Goal: Task Accomplishment & Management: Use online tool/utility

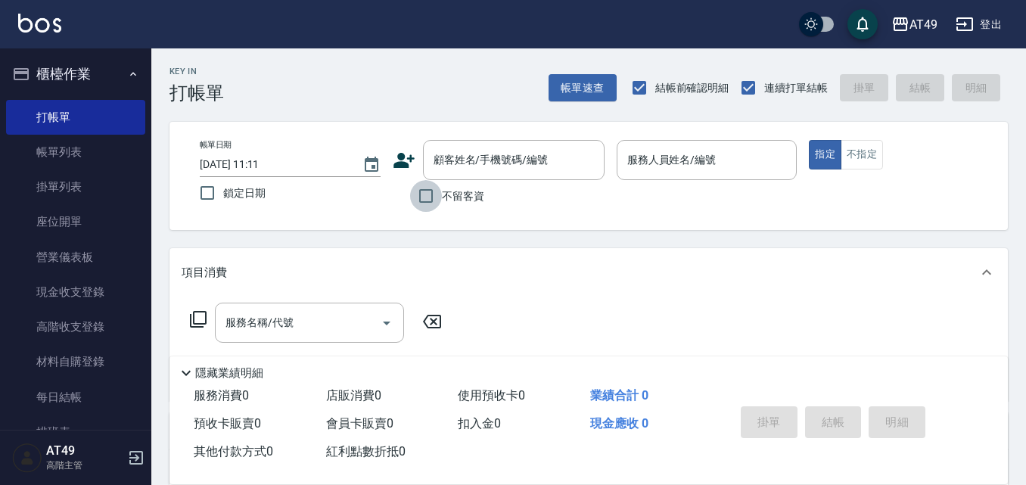
click at [439, 198] on input "不留客資" at bounding box center [426, 196] width 32 height 32
checkbox input "true"
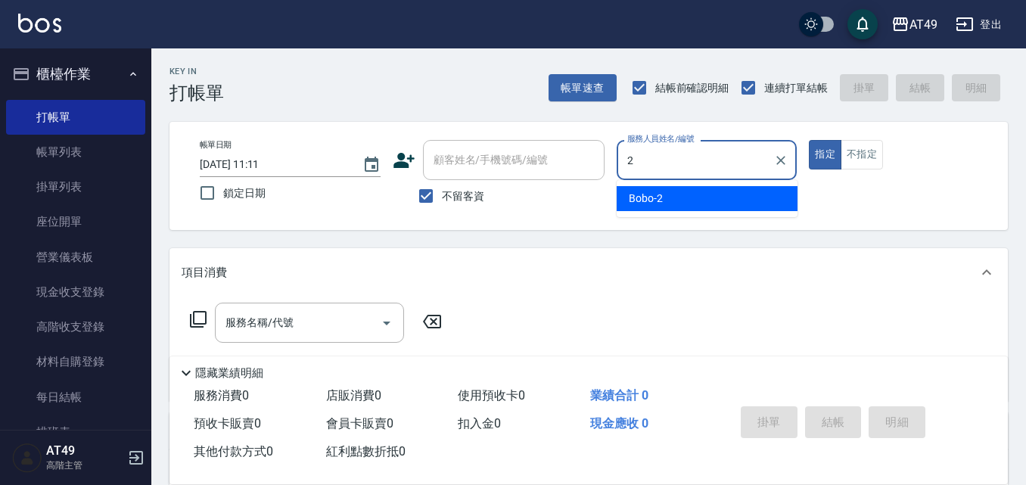
type input "Bobo-2"
type button "true"
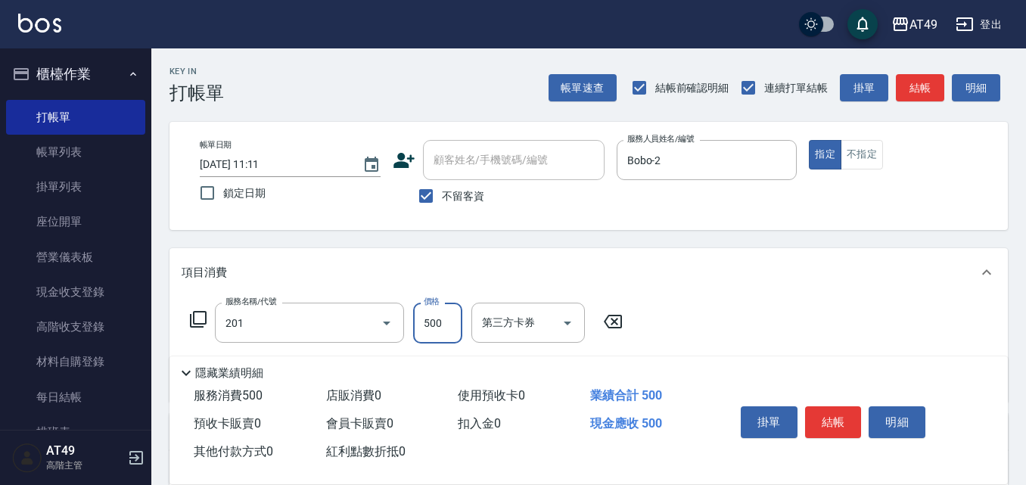
type input "精緻剪髮(201)"
type input "350"
type input "精緻剪髮(201)"
type input "350"
click at [826, 416] on button "結帳" at bounding box center [833, 422] width 57 height 32
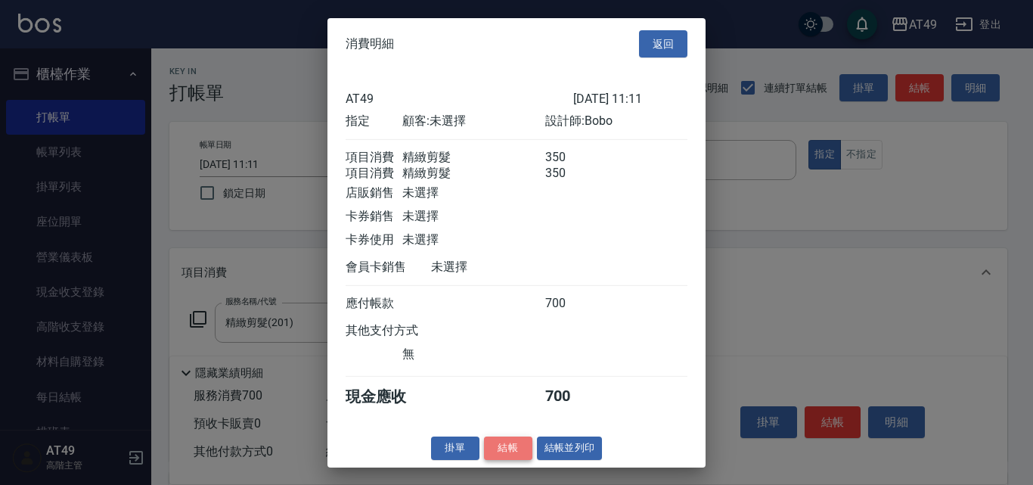
click at [502, 454] on button "結帳" at bounding box center [508, 447] width 48 height 23
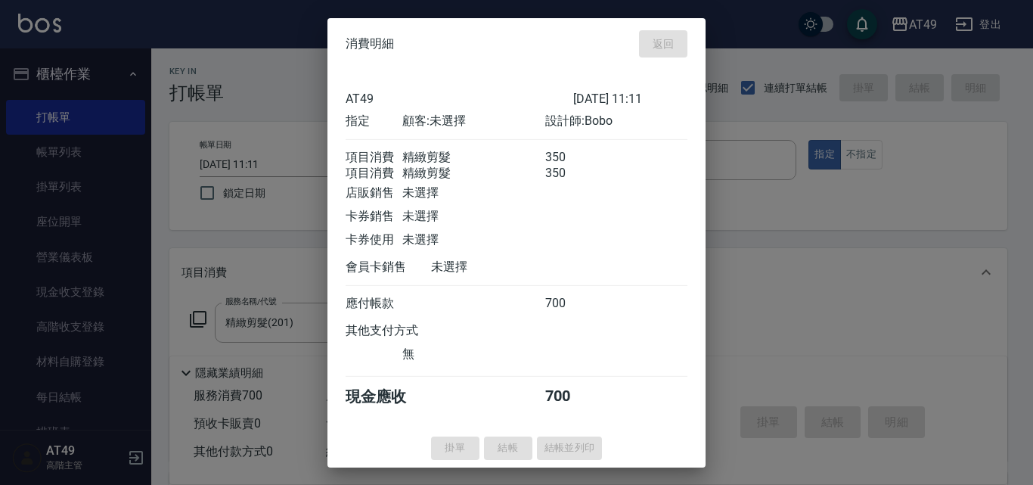
type input "[DATE] 15:41"
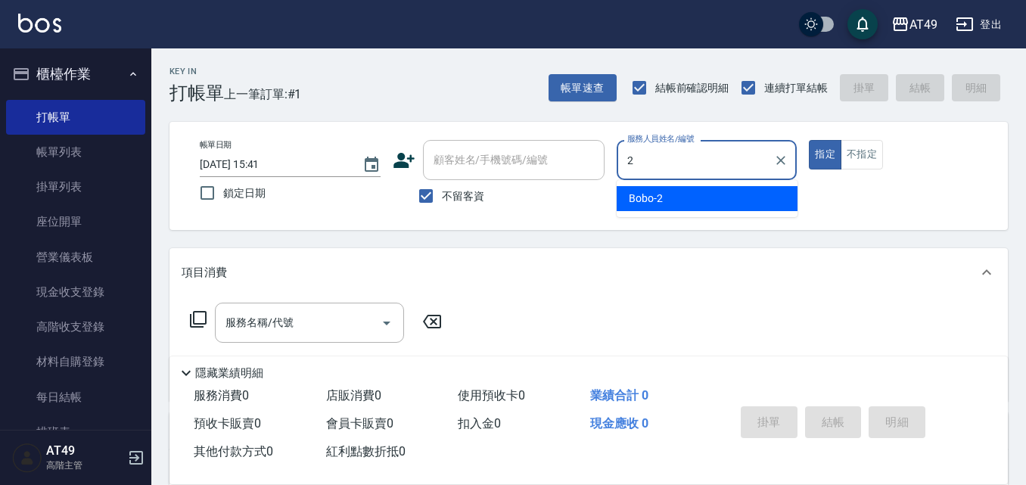
type input "Bobo-2"
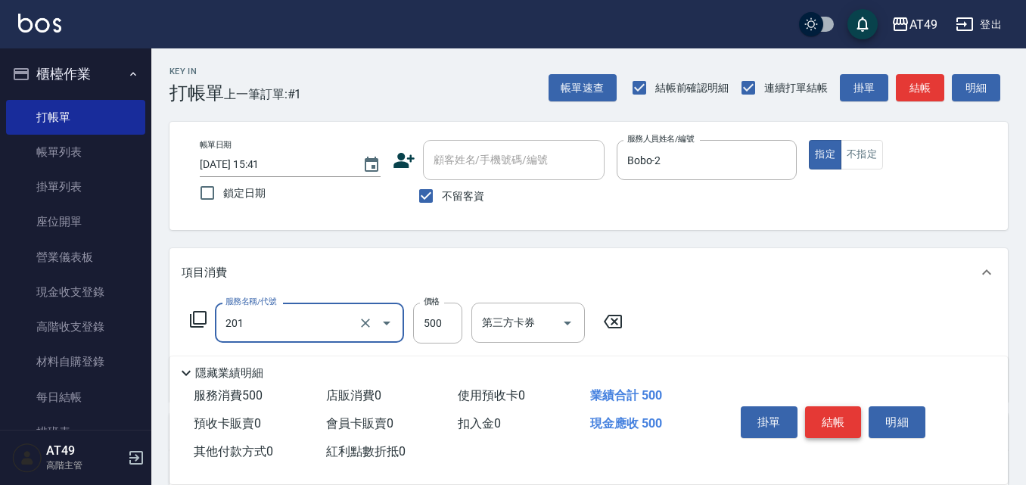
type input "精緻剪髮(201)"
click at [825, 411] on button "結帳" at bounding box center [833, 422] width 57 height 32
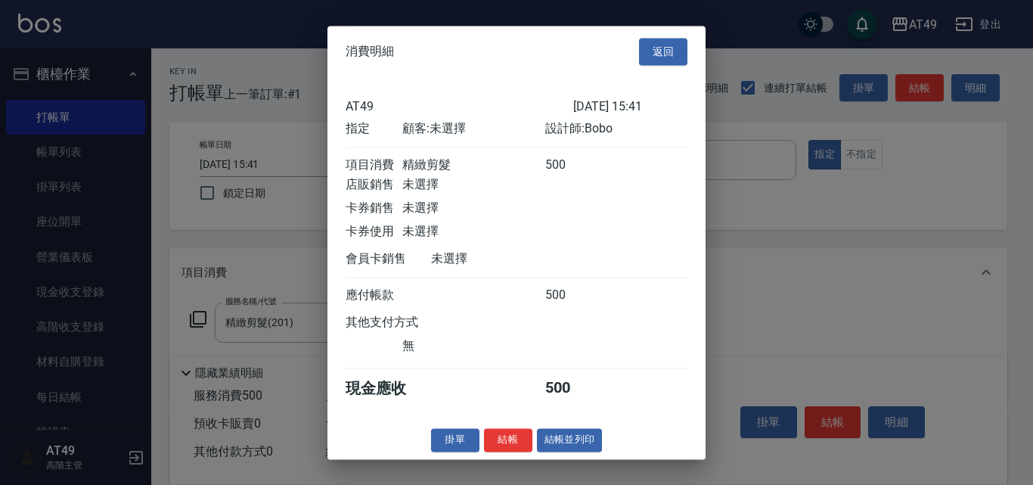
click at [508, 436] on div "消費明細 返回 AT49 [DATE] 15:41 指定 顧客: 未選擇 設計師: Bobo 項目消費 精緻剪髮 500 店販銷售 未選擇 卡券銷售 未選擇 …" at bounding box center [517, 242] width 378 height 433
click at [497, 452] on button "結帳" at bounding box center [508, 439] width 48 height 23
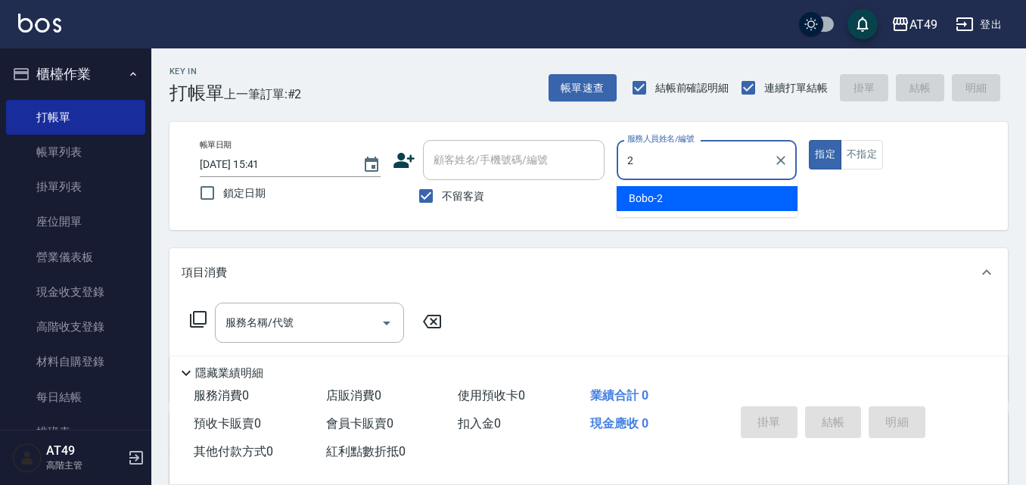
type input "Bobo-2"
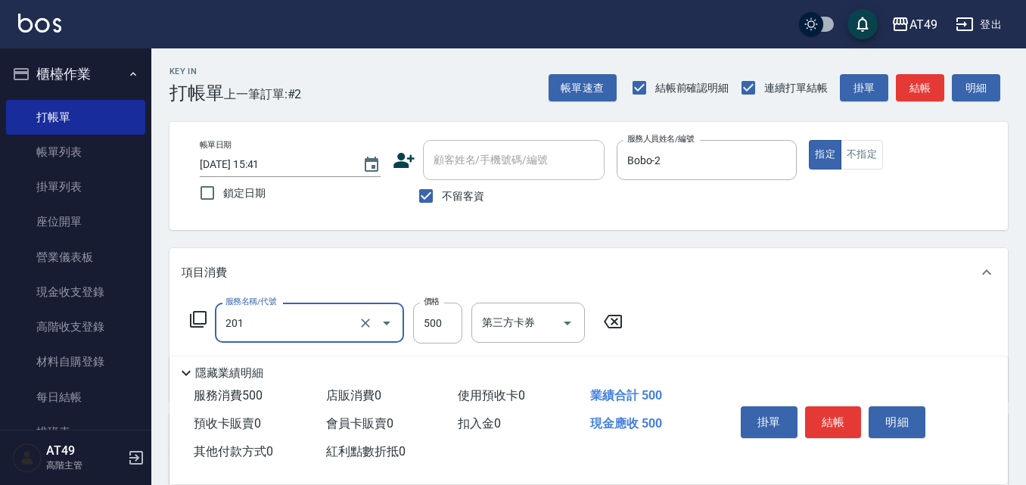
type input "精緻剪髮(201)"
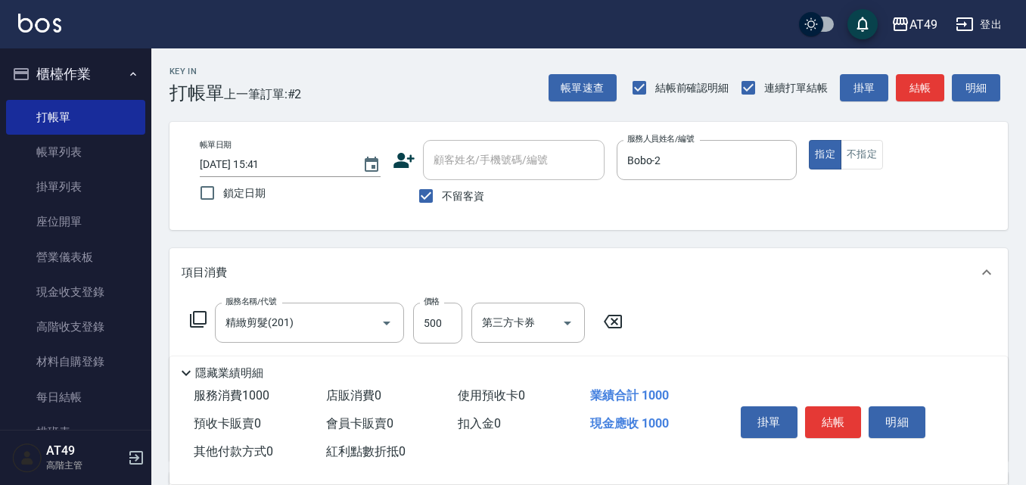
type input "精緻剪髮(201)"
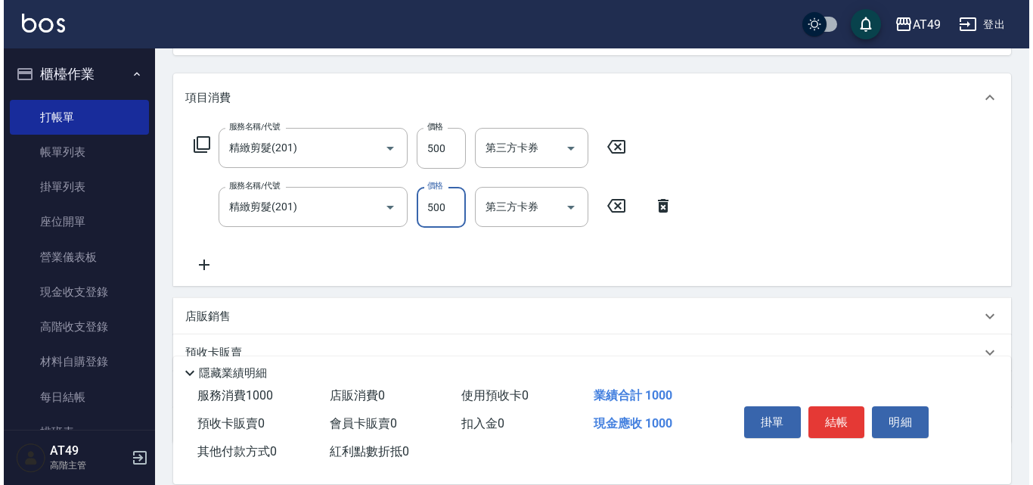
scroll to position [227, 0]
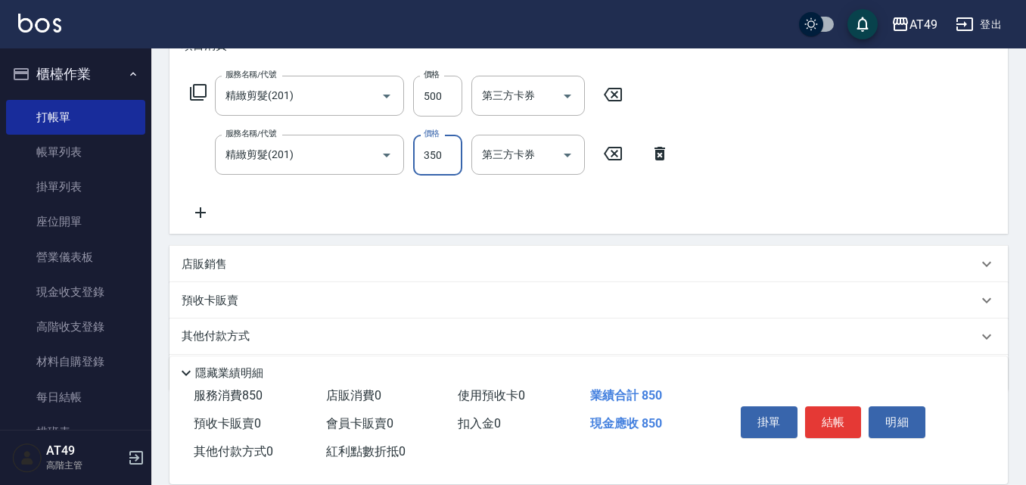
type input "350"
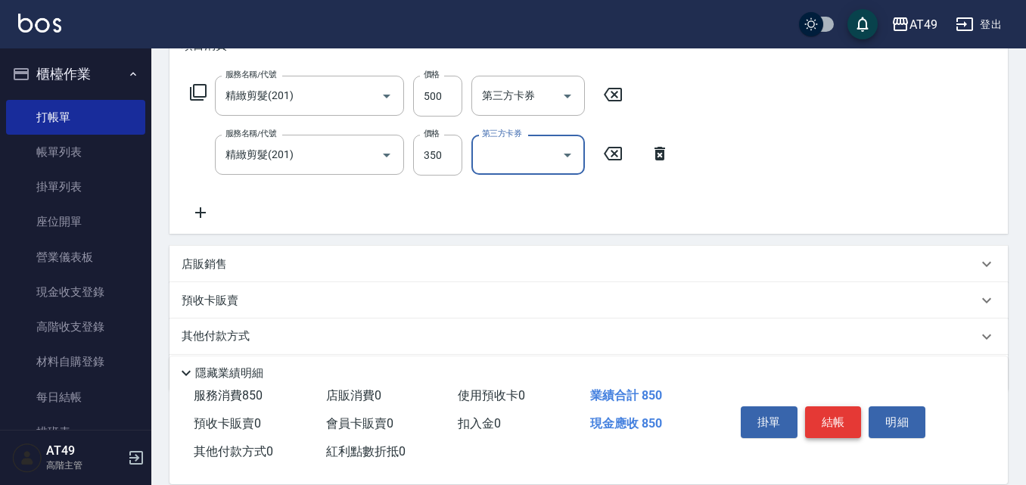
click at [832, 417] on button "結帳" at bounding box center [833, 422] width 57 height 32
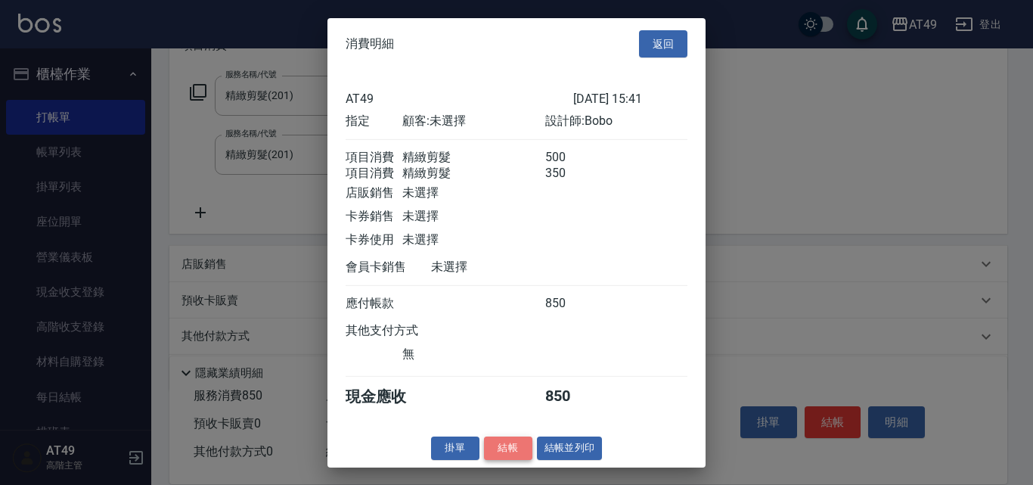
click at [523, 460] on button "結帳" at bounding box center [508, 447] width 48 height 23
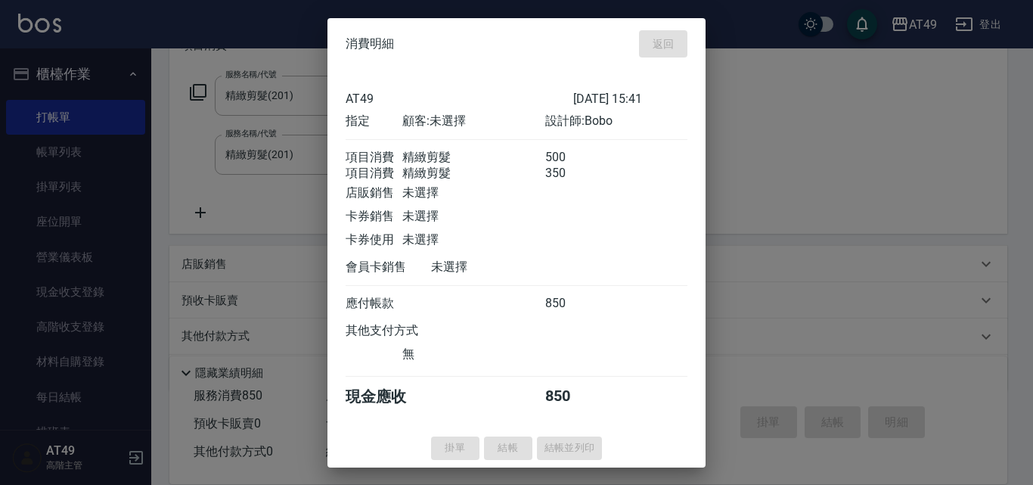
type input "[DATE] 15:42"
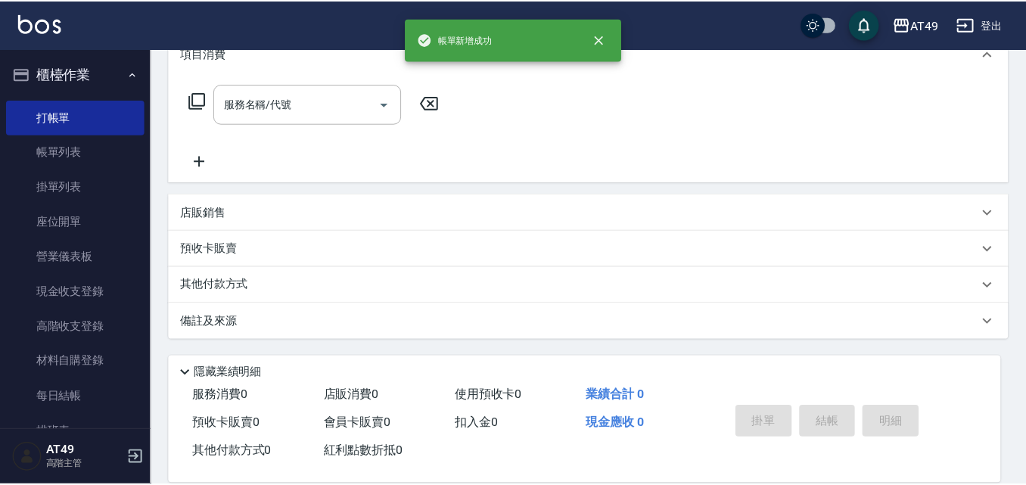
scroll to position [0, 0]
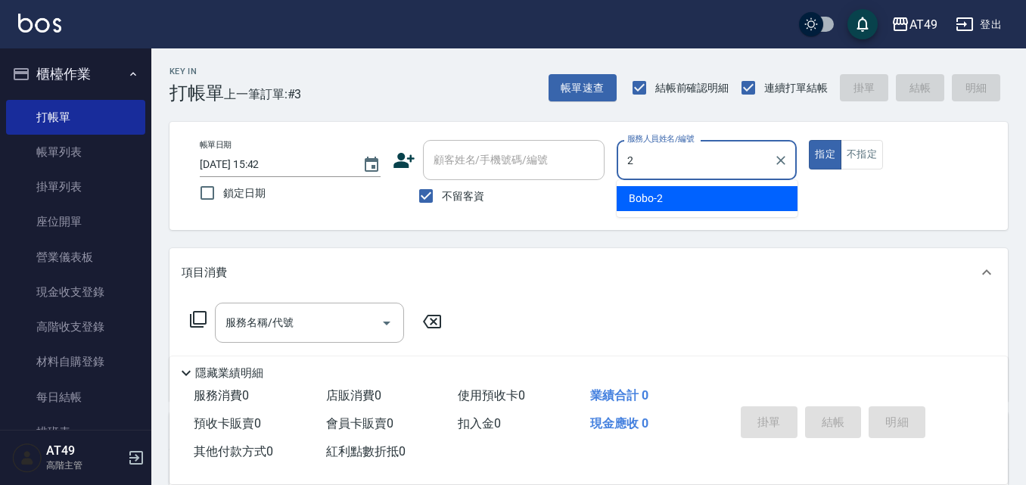
type input "Bobo-2"
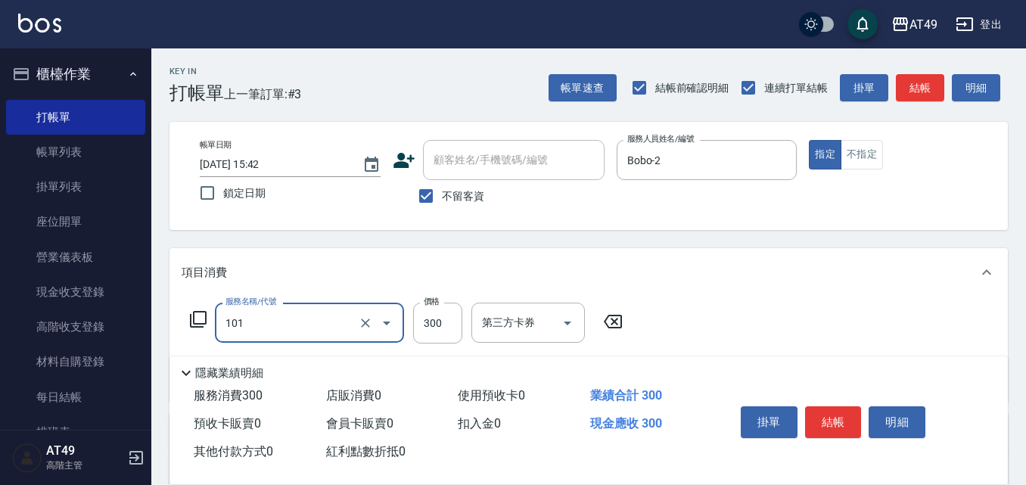
type input "一般洗髮(101)"
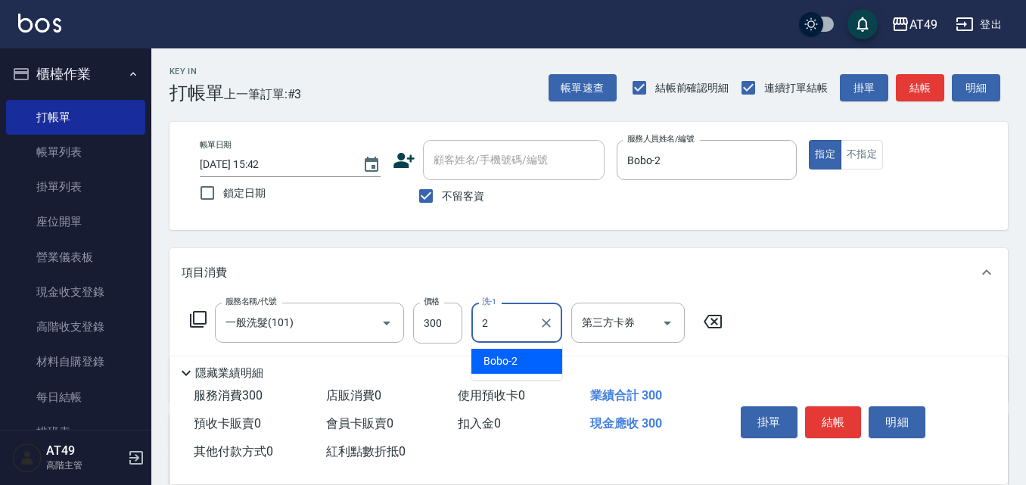
type input "Bobo-2"
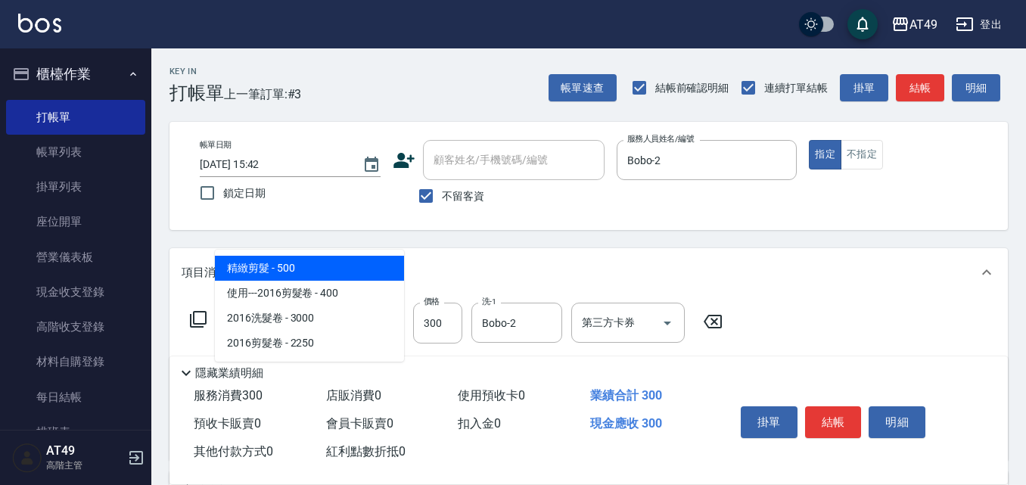
type input "精緻剪髮(201)"
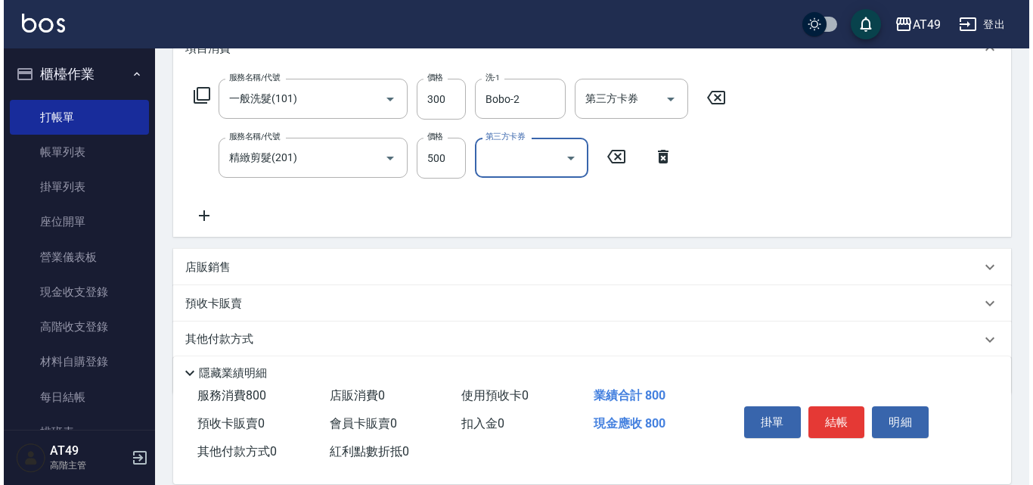
scroll to position [227, 0]
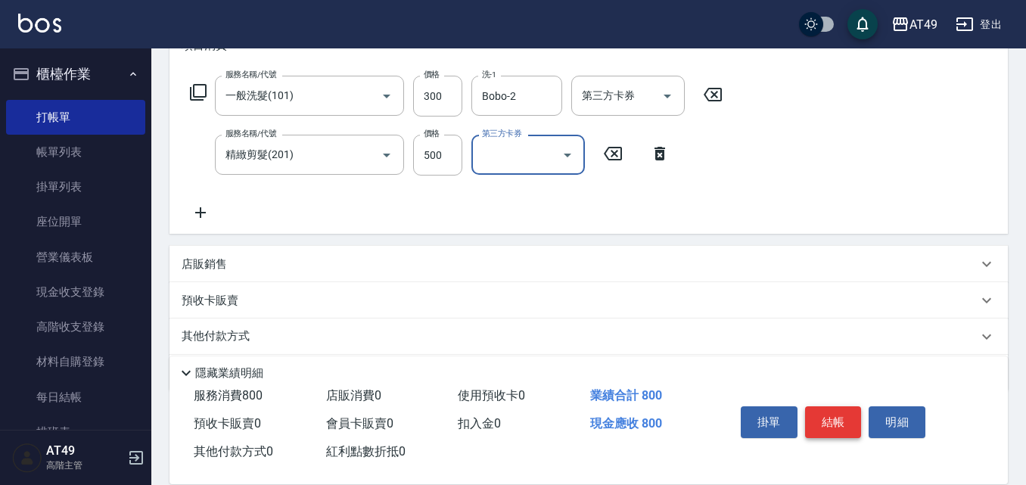
click at [809, 430] on button "結帳" at bounding box center [833, 422] width 57 height 32
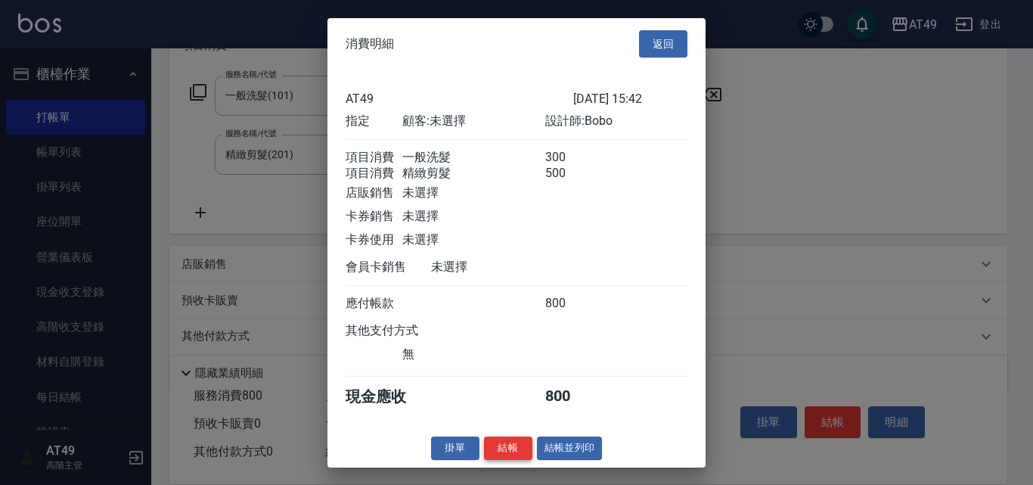
click at [506, 458] on button "結帳" at bounding box center [508, 447] width 48 height 23
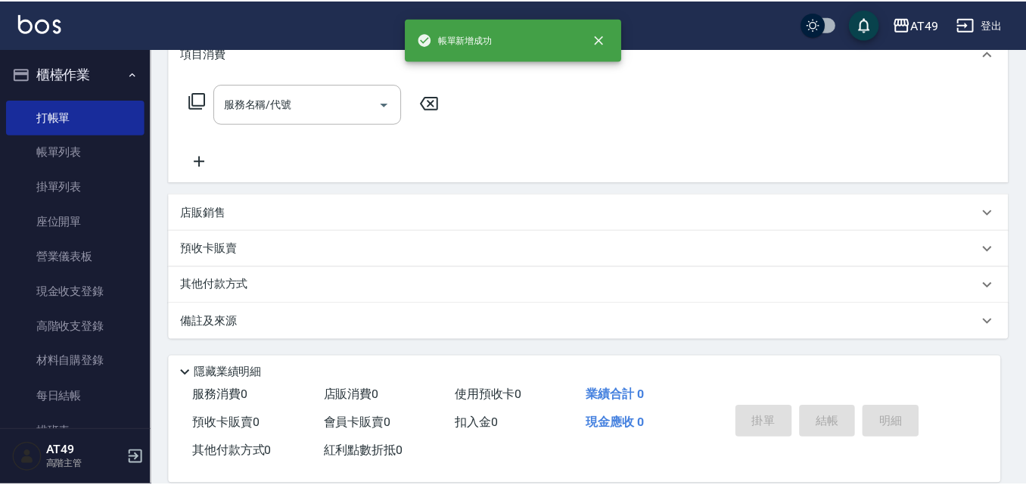
scroll to position [0, 0]
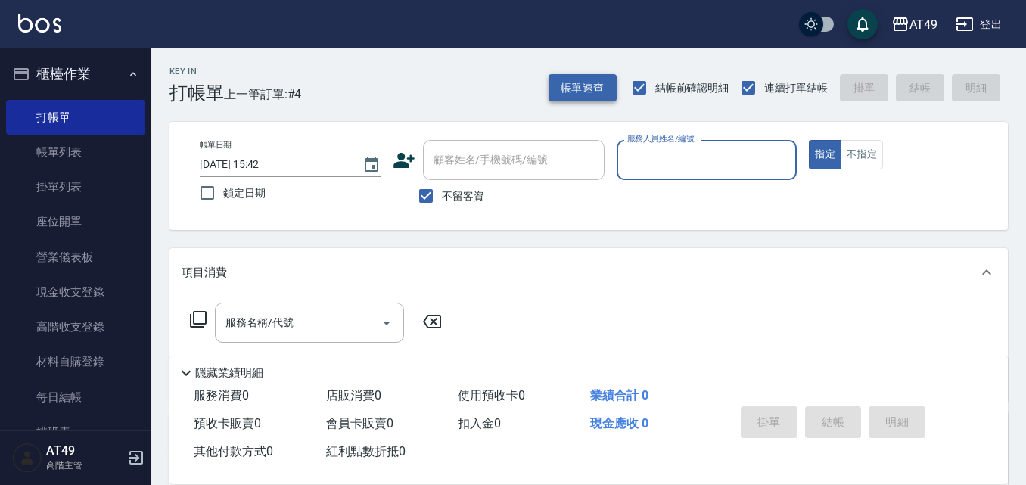
click at [598, 95] on button "帳單速查" at bounding box center [582, 88] width 68 height 28
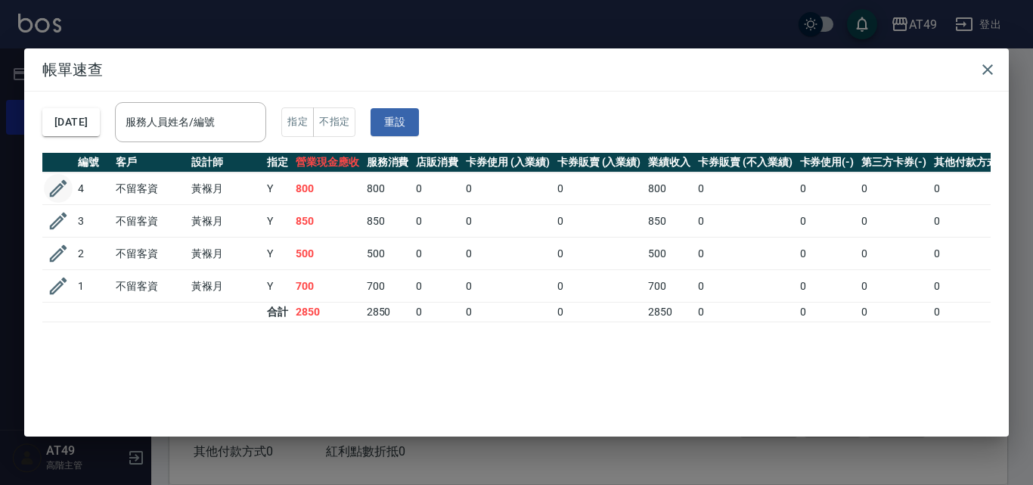
click at [50, 188] on icon "button" at bounding box center [58, 188] width 23 height 23
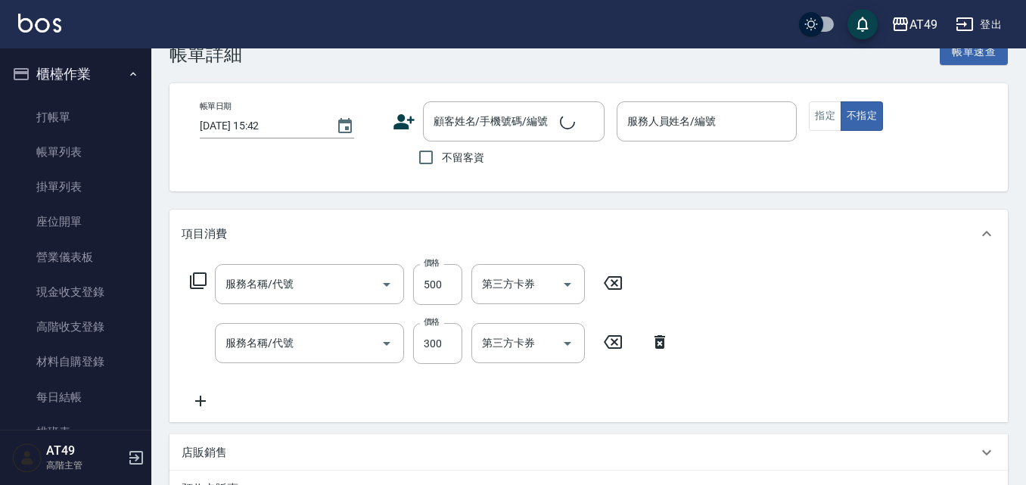
checkbox input "true"
type input "Bobo-2"
type input "精緻剪髮(201)"
type input "一般洗髮(101)"
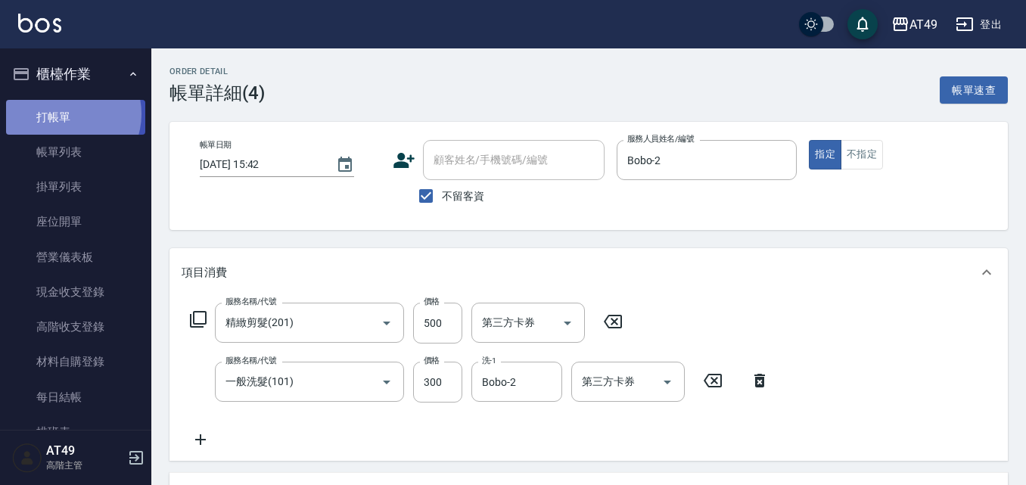
click at [67, 113] on link "打帳單" at bounding box center [75, 117] width 139 height 35
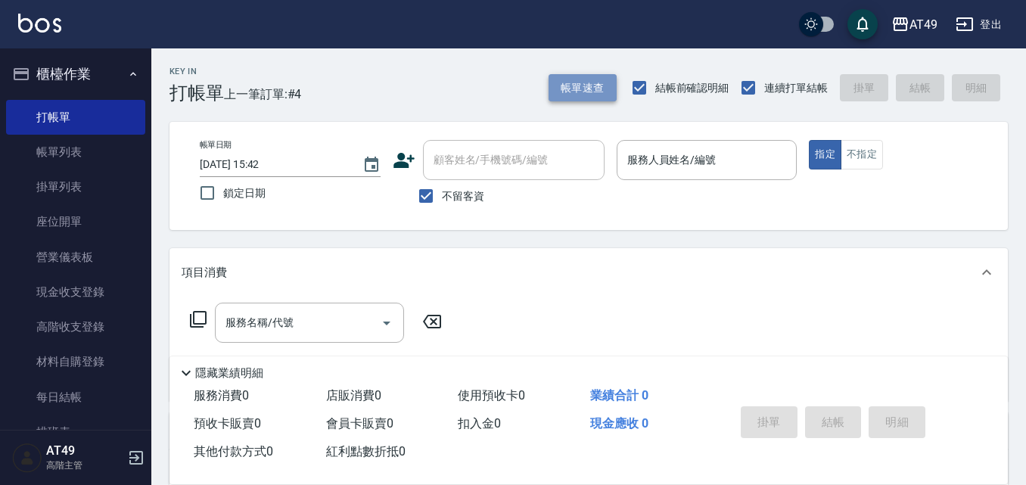
click at [553, 80] on button "帳單速查" at bounding box center [582, 88] width 68 height 28
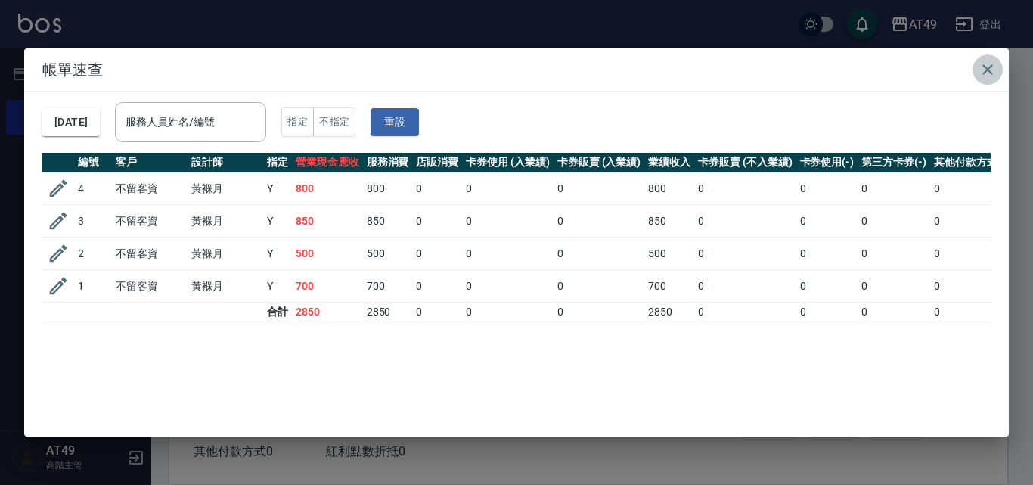
click at [992, 73] on icon "button" at bounding box center [988, 70] width 18 height 18
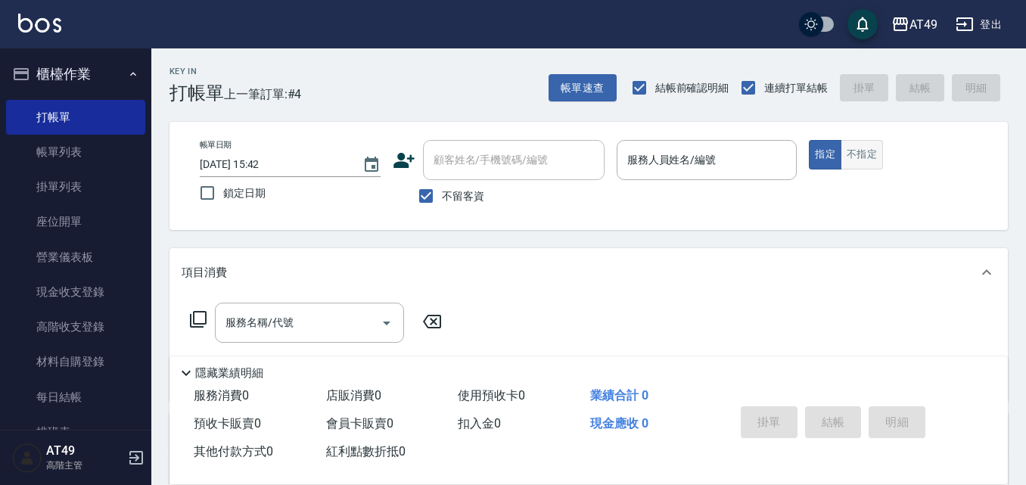
click at [879, 156] on button "不指定" at bounding box center [861, 154] width 42 height 29
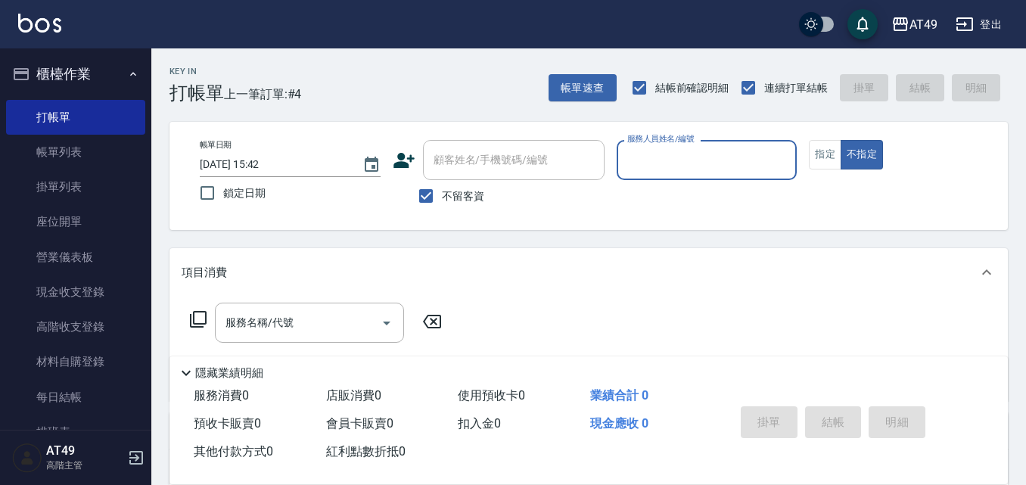
click at [697, 163] on input "服務人員姓名/編號" at bounding box center [706, 160] width 167 height 26
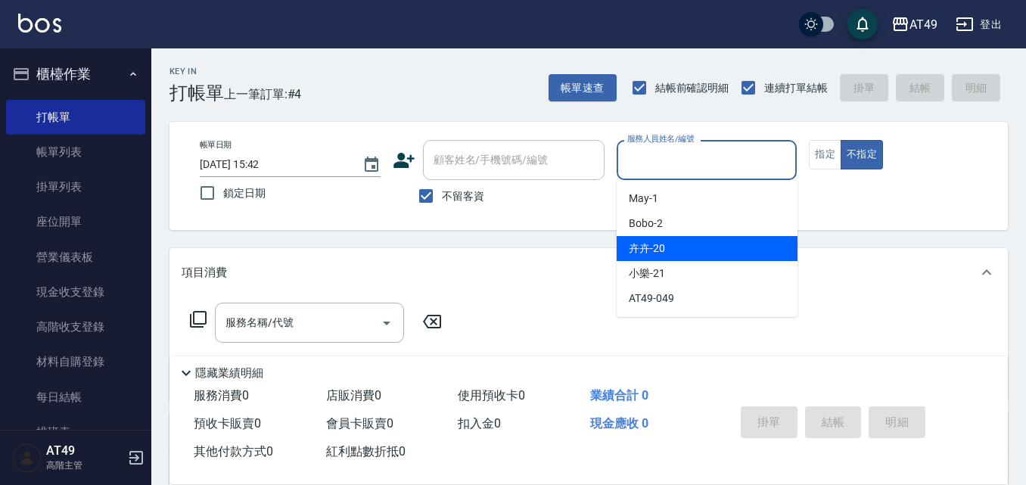
click at [677, 247] on div "卉卉 -20" at bounding box center [706, 248] width 181 height 25
type input "卉卉-20"
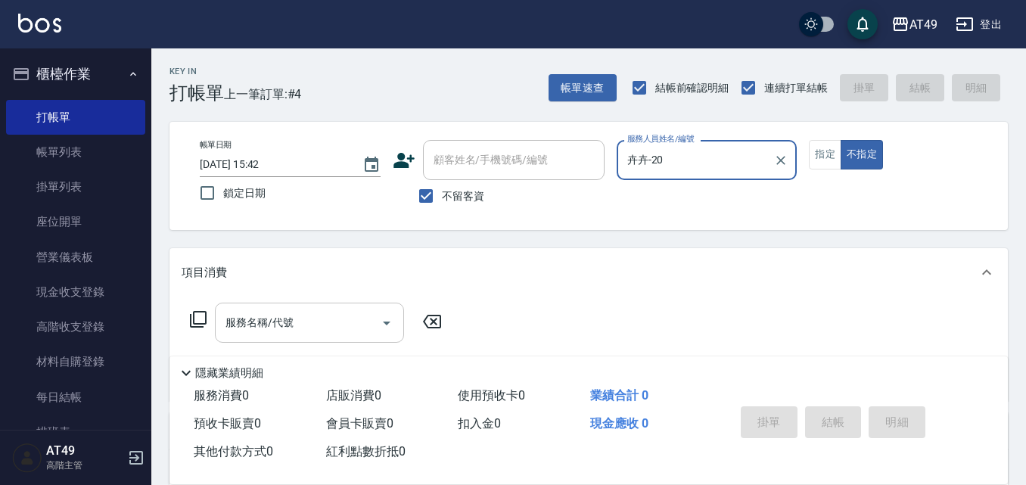
click at [275, 318] on div "服務名稱/代號 服務名稱/代號" at bounding box center [309, 323] width 189 height 40
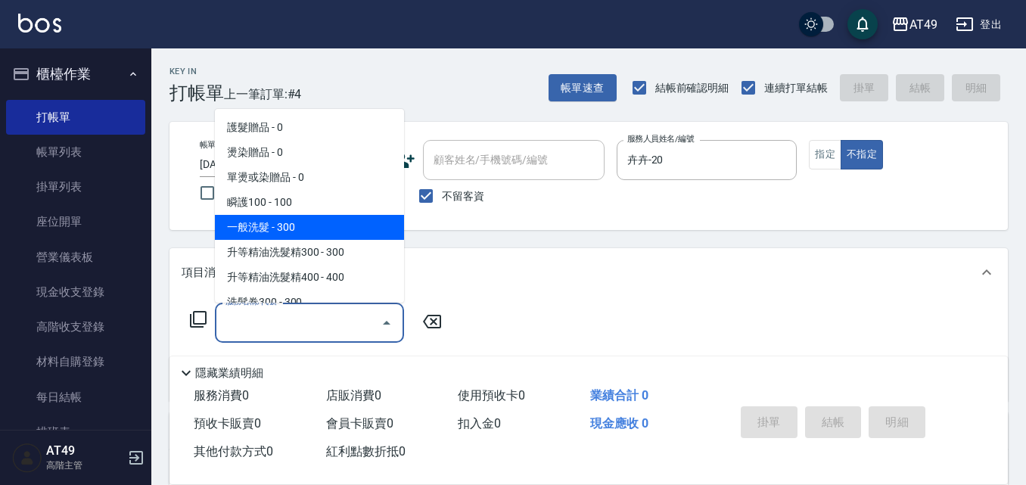
click at [272, 226] on span "一般洗髮 - 300" at bounding box center [309, 227] width 189 height 25
type input "一般洗髮(101)"
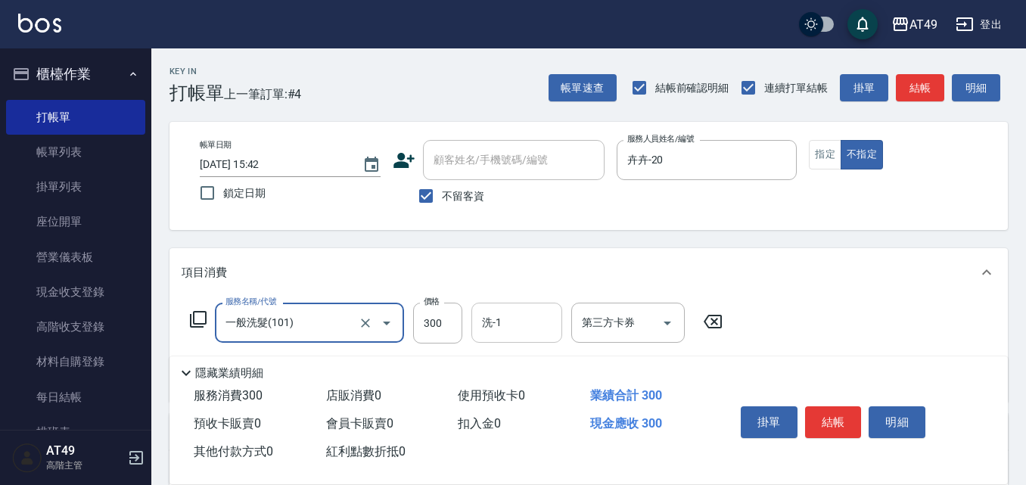
click at [521, 324] on input "洗-1" at bounding box center [516, 322] width 77 height 26
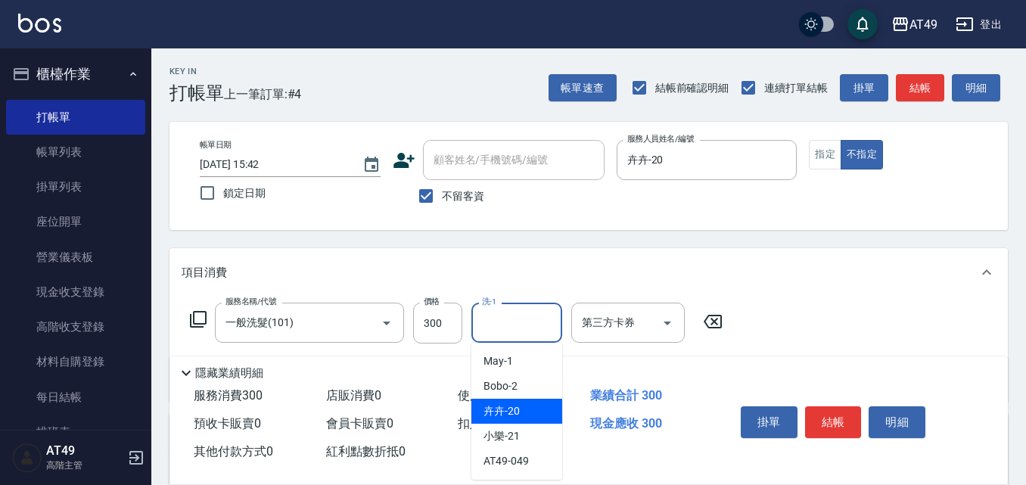
click at [537, 411] on div "卉卉 -20" at bounding box center [516, 411] width 91 height 25
type input "卉卉-20"
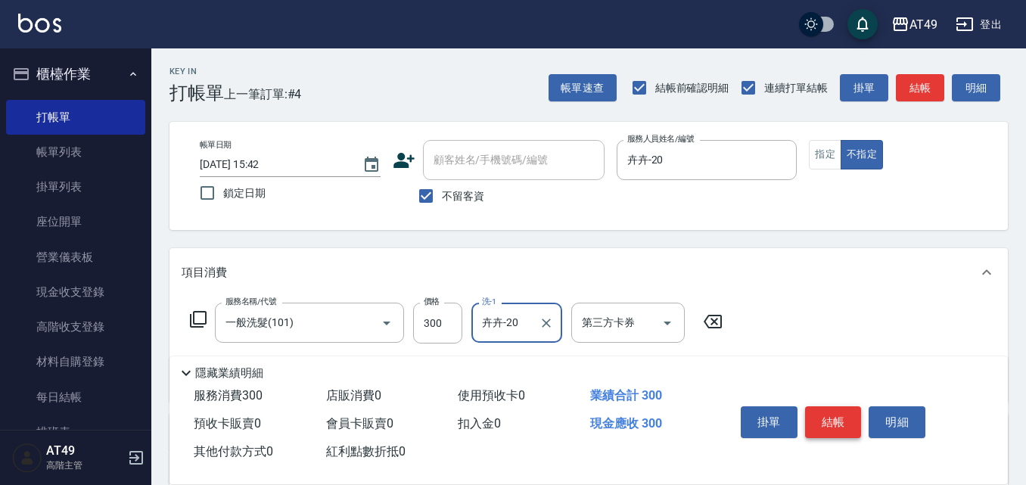
click at [847, 414] on button "結帳" at bounding box center [833, 422] width 57 height 32
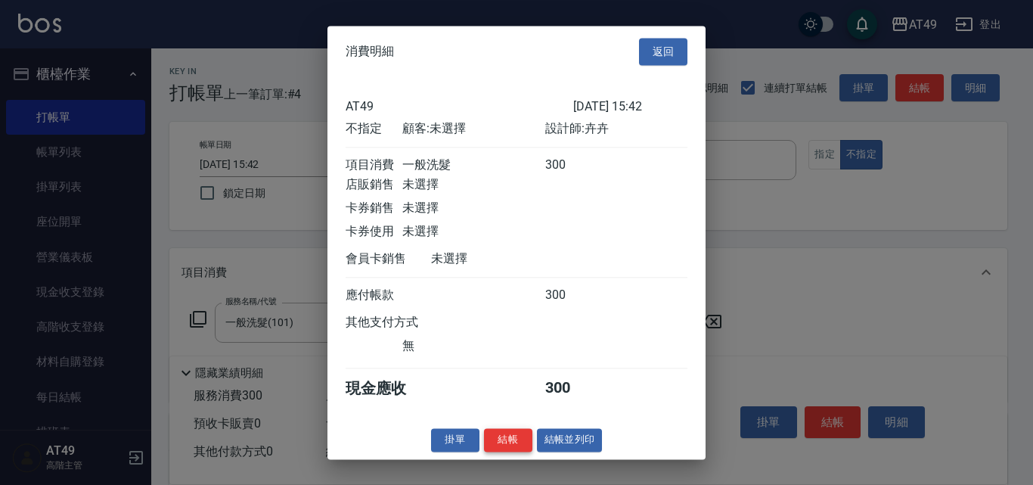
click at [520, 449] on button "結帳" at bounding box center [508, 439] width 48 height 23
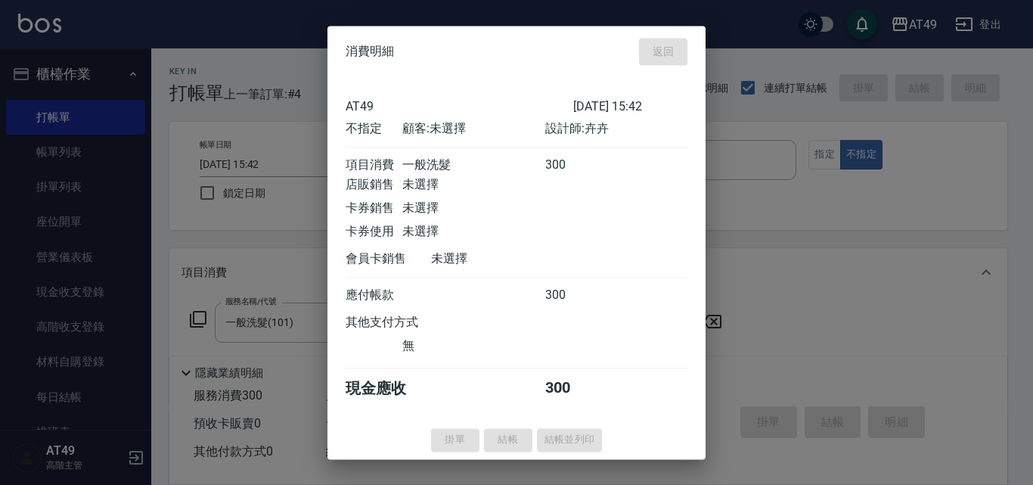
type input "[DATE] 16:05"
